Goal: Transaction & Acquisition: Download file/media

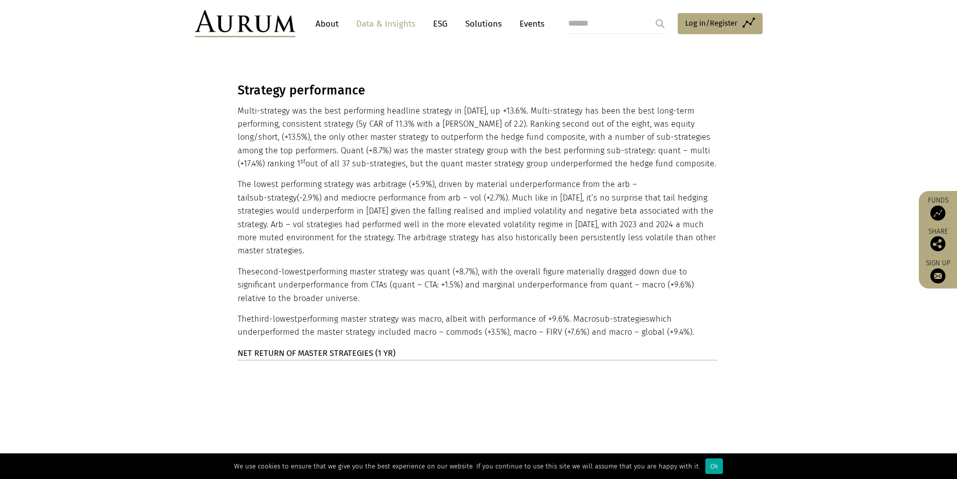
scroll to position [2210, 0]
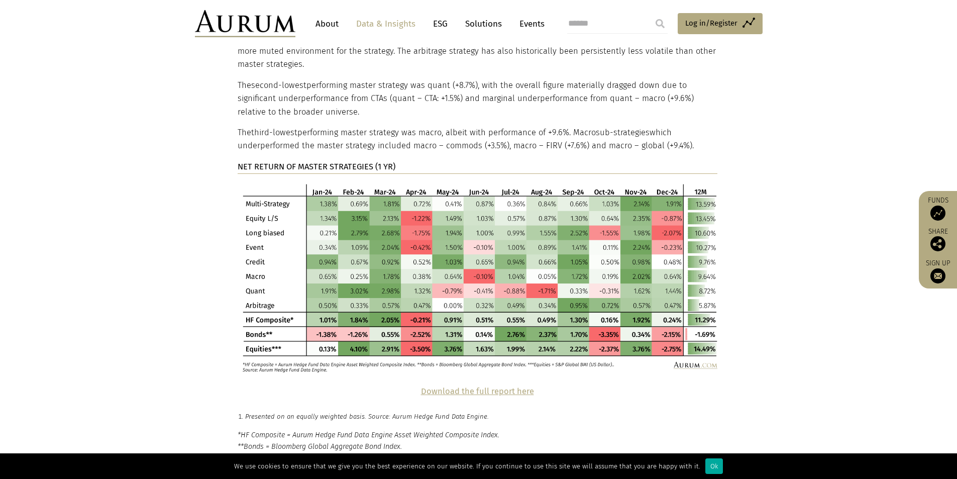
click at [477, 386] on strong "Download the full report here" at bounding box center [477, 391] width 113 height 10
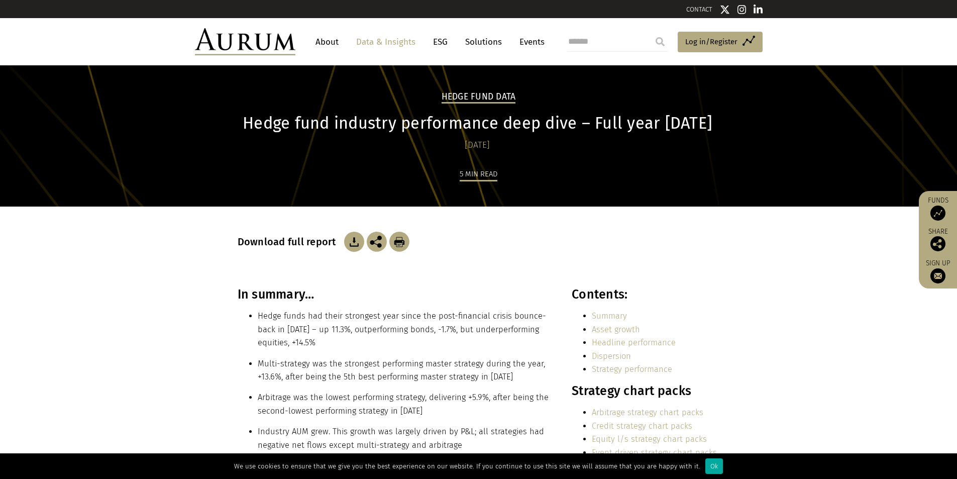
click at [268, 44] on img at bounding box center [245, 41] width 100 height 27
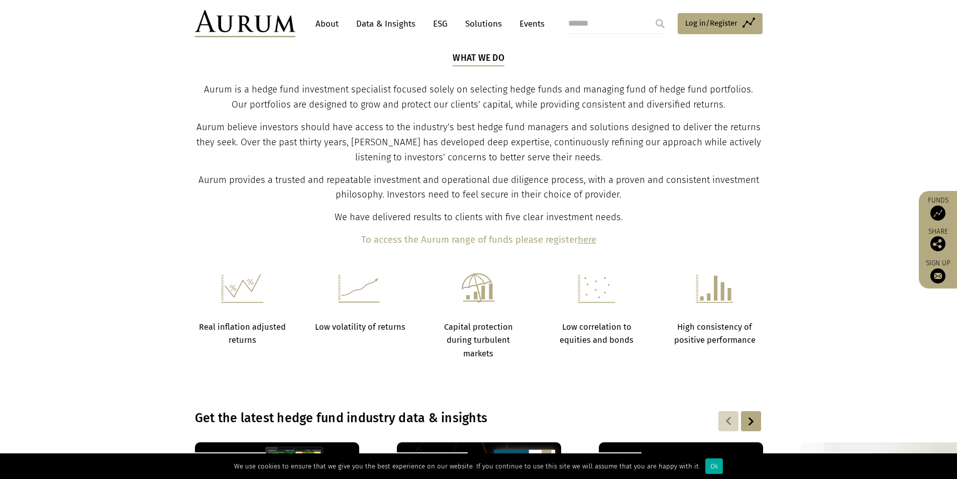
scroll to position [653, 0]
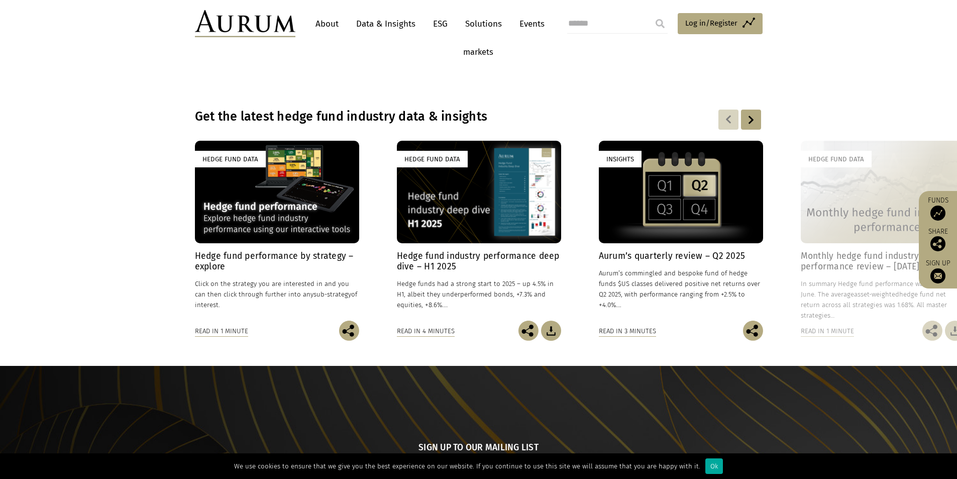
click at [464, 235] on div "Hedge Fund Data" at bounding box center [479, 192] width 164 height 102
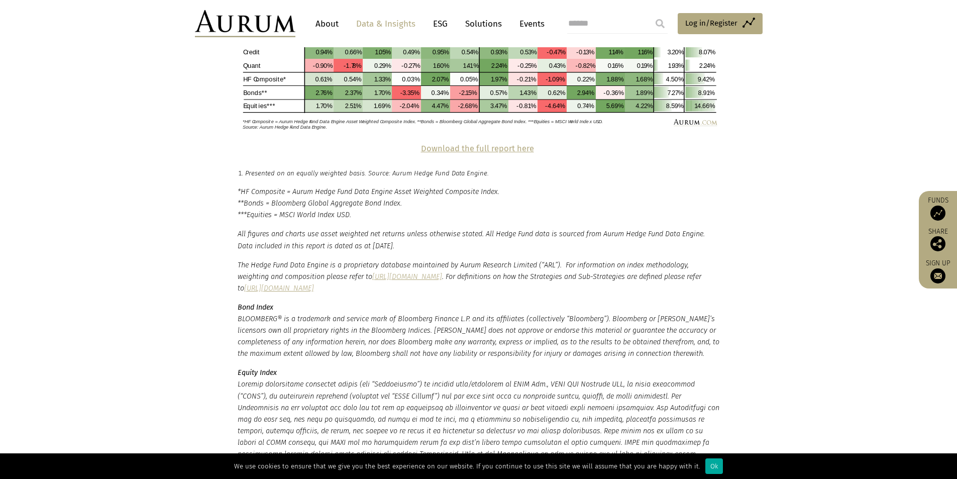
scroll to position [2260, 0]
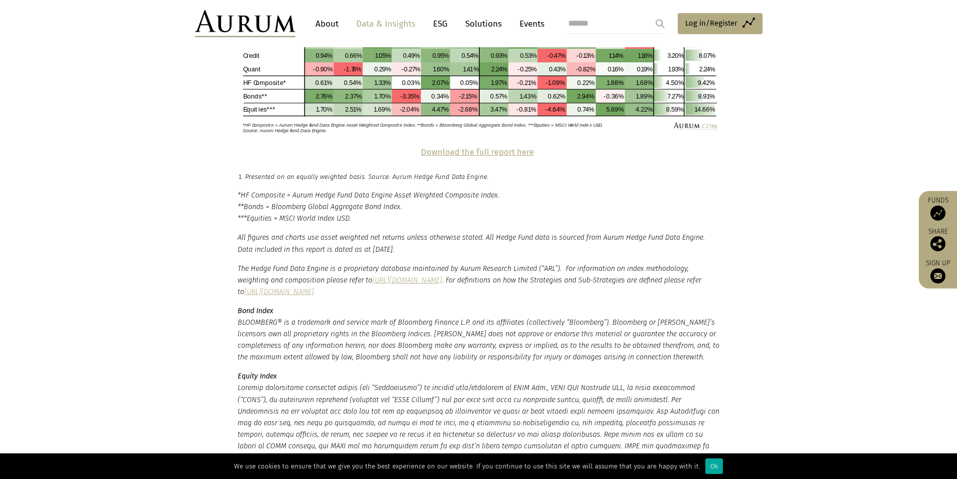
click at [489, 147] on strong "Download the full report here" at bounding box center [477, 152] width 113 height 10
